Goal: Download file/media

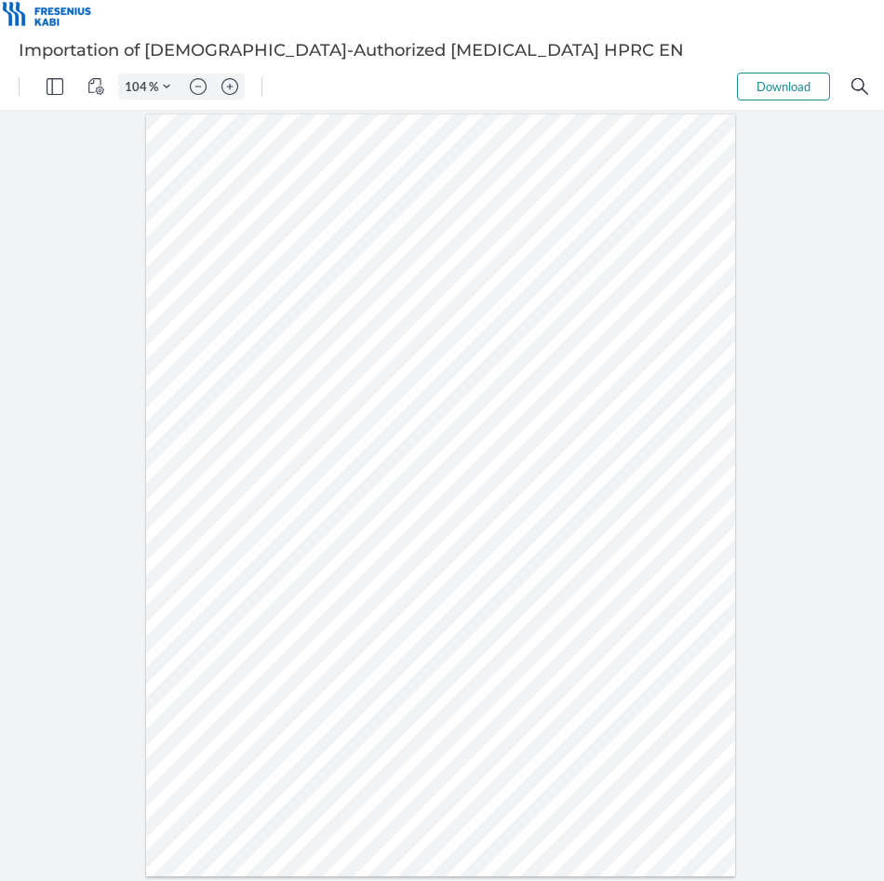
click at [795, 78] on button "Download" at bounding box center [783, 87] width 93 height 28
click at [763, 92] on button "Download" at bounding box center [783, 87] width 93 height 28
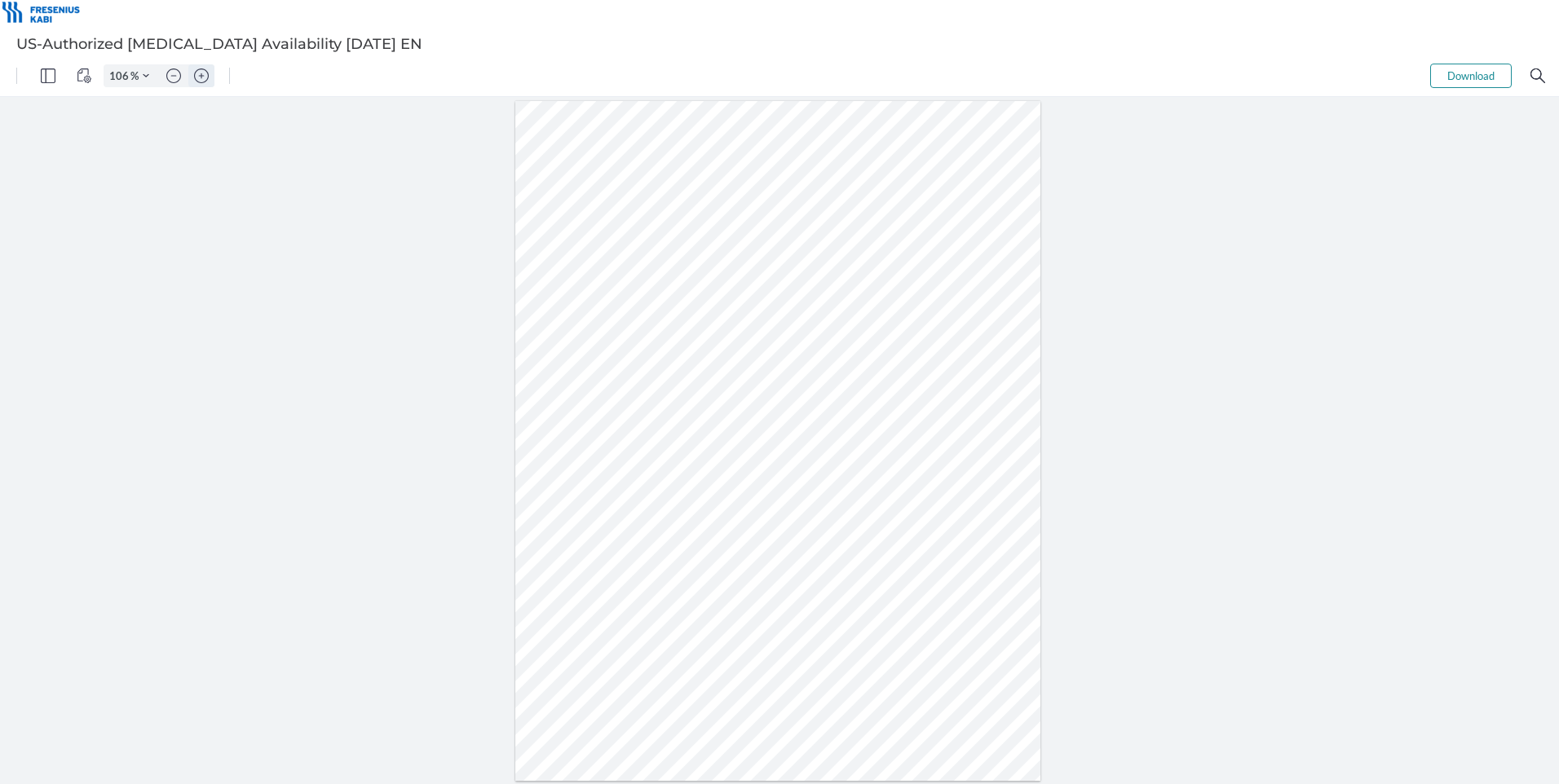
click at [195, 76] on img "Zoom in" at bounding box center [201, 75] width 15 height 15
type input "256"
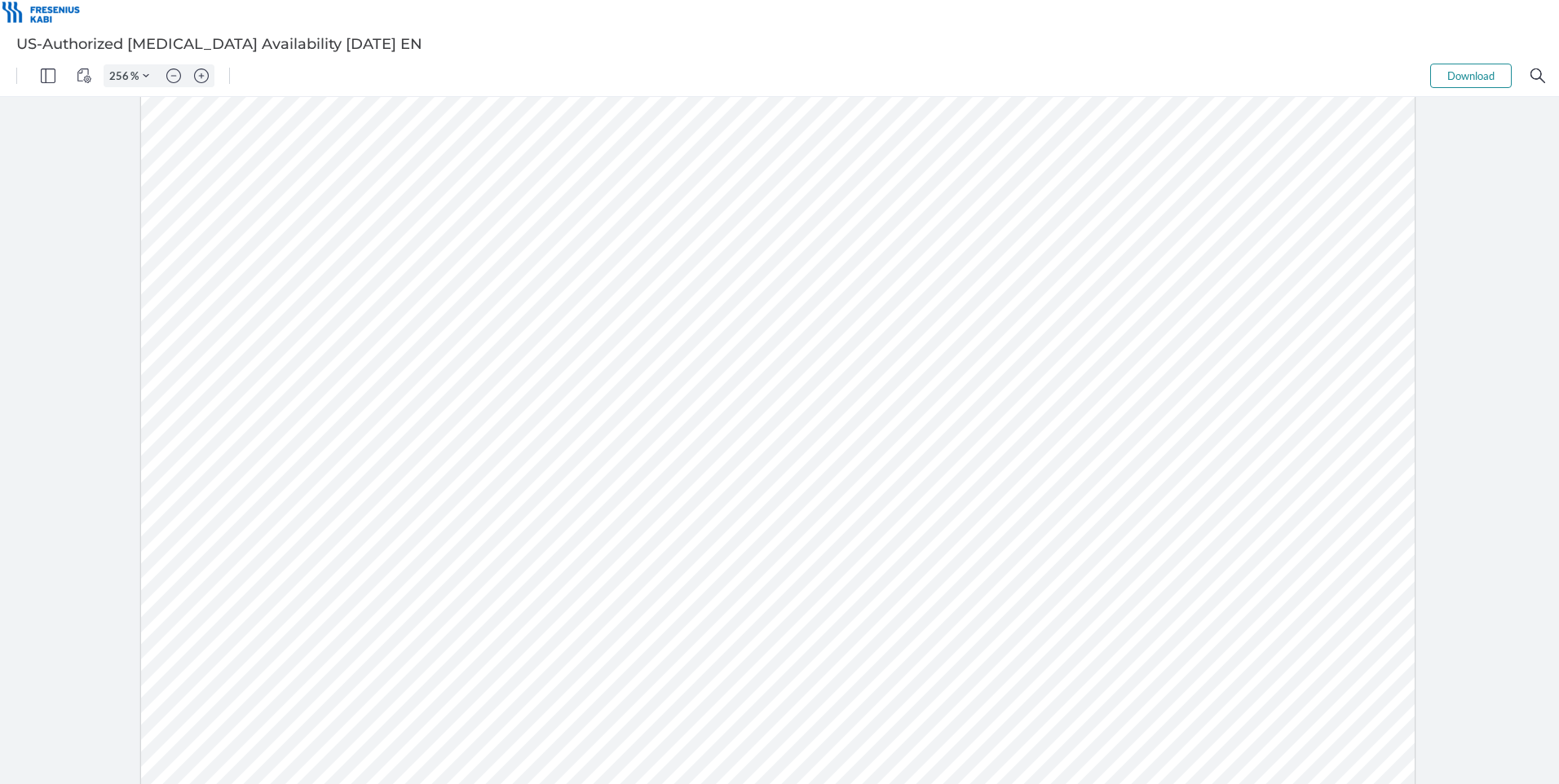
scroll to position [378, 0]
click at [580, 550] on span at bounding box center [598, 551] width 361 height 24
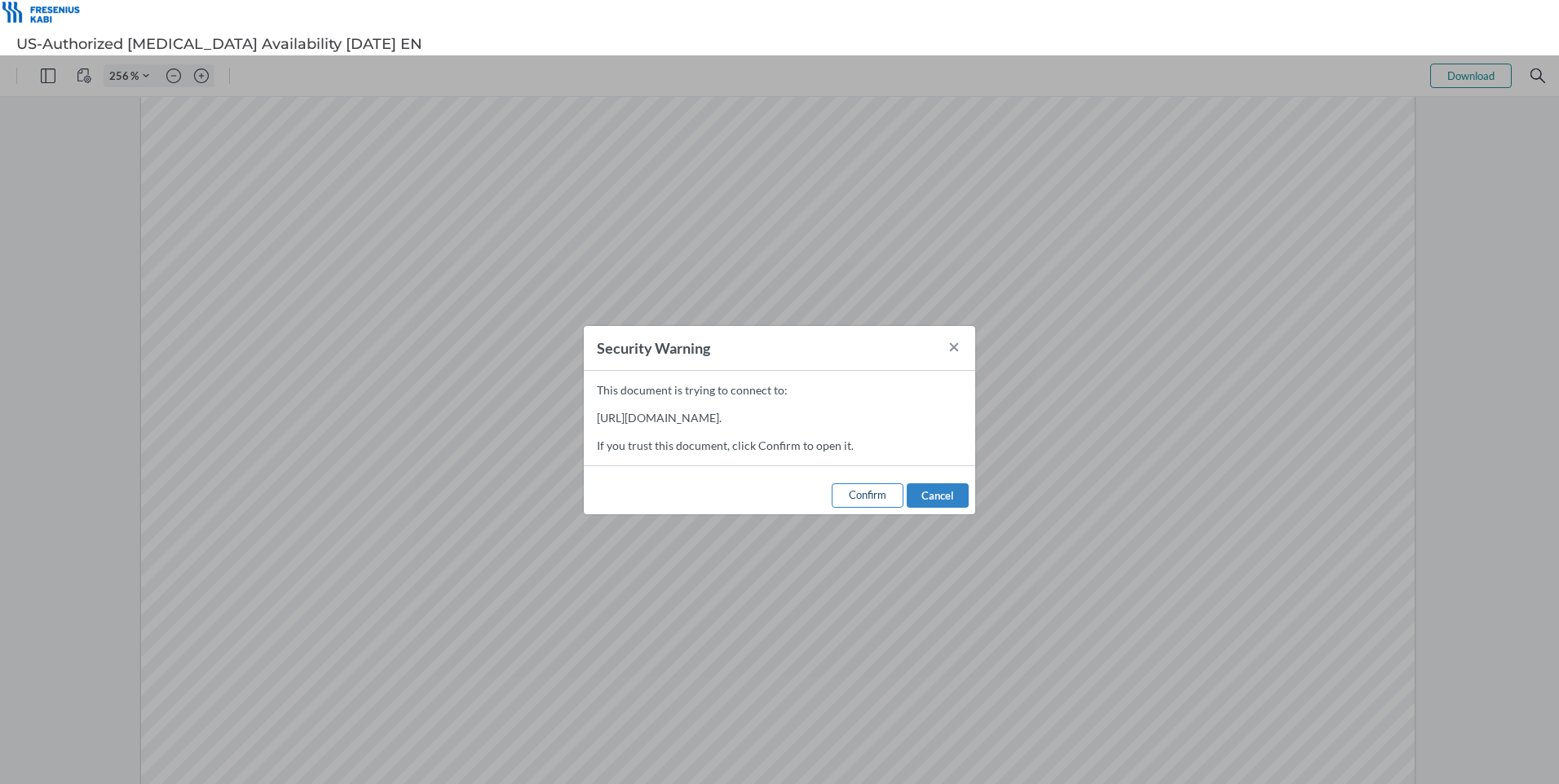
click at [774, 486] on button "Confirm" at bounding box center [868, 496] width 72 height 25
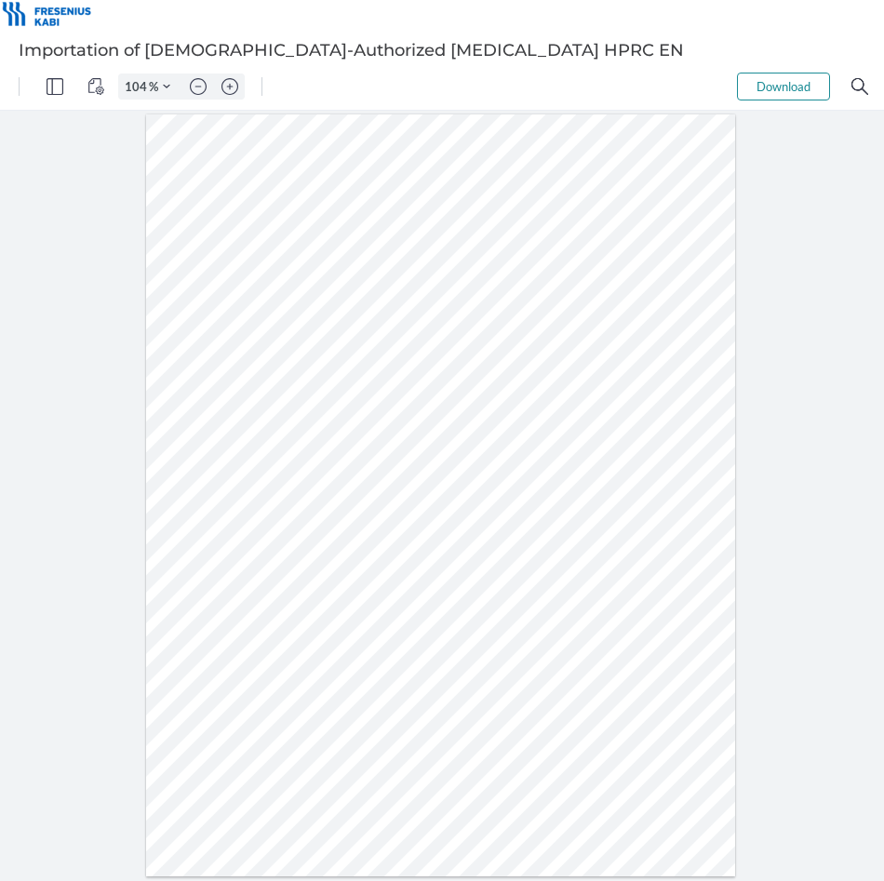
click at [769, 83] on button "Download" at bounding box center [783, 87] width 93 height 28
